Goal: Task Accomplishment & Management: Manage account settings

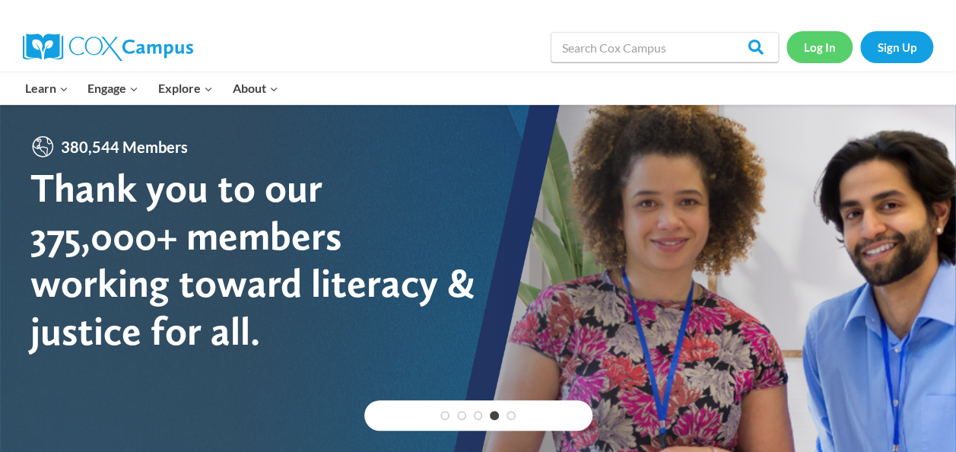
click at [794, 58] on link "Log In" at bounding box center [819, 46] width 66 height 31
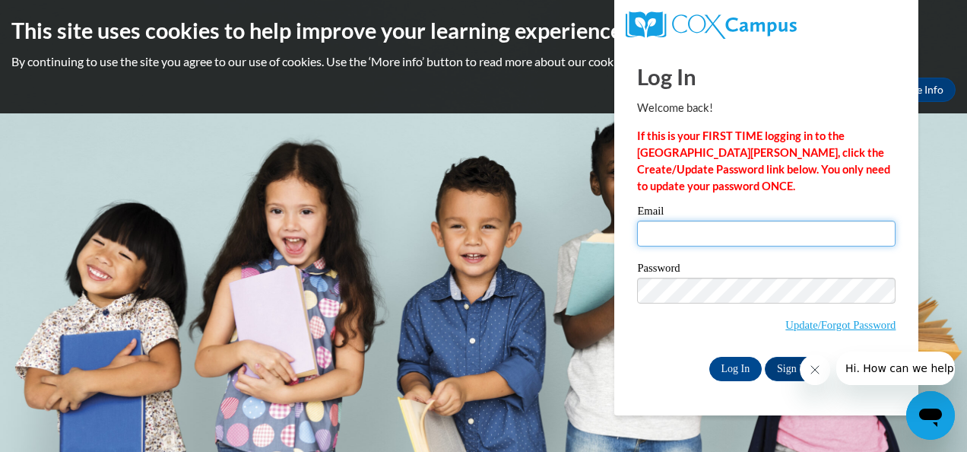
click at [746, 227] on input "Email" at bounding box center [766, 233] width 258 height 26
type input "[EMAIL_ADDRESS][DOMAIN_NAME]"
